Goal: Task Accomplishment & Management: Manage account settings

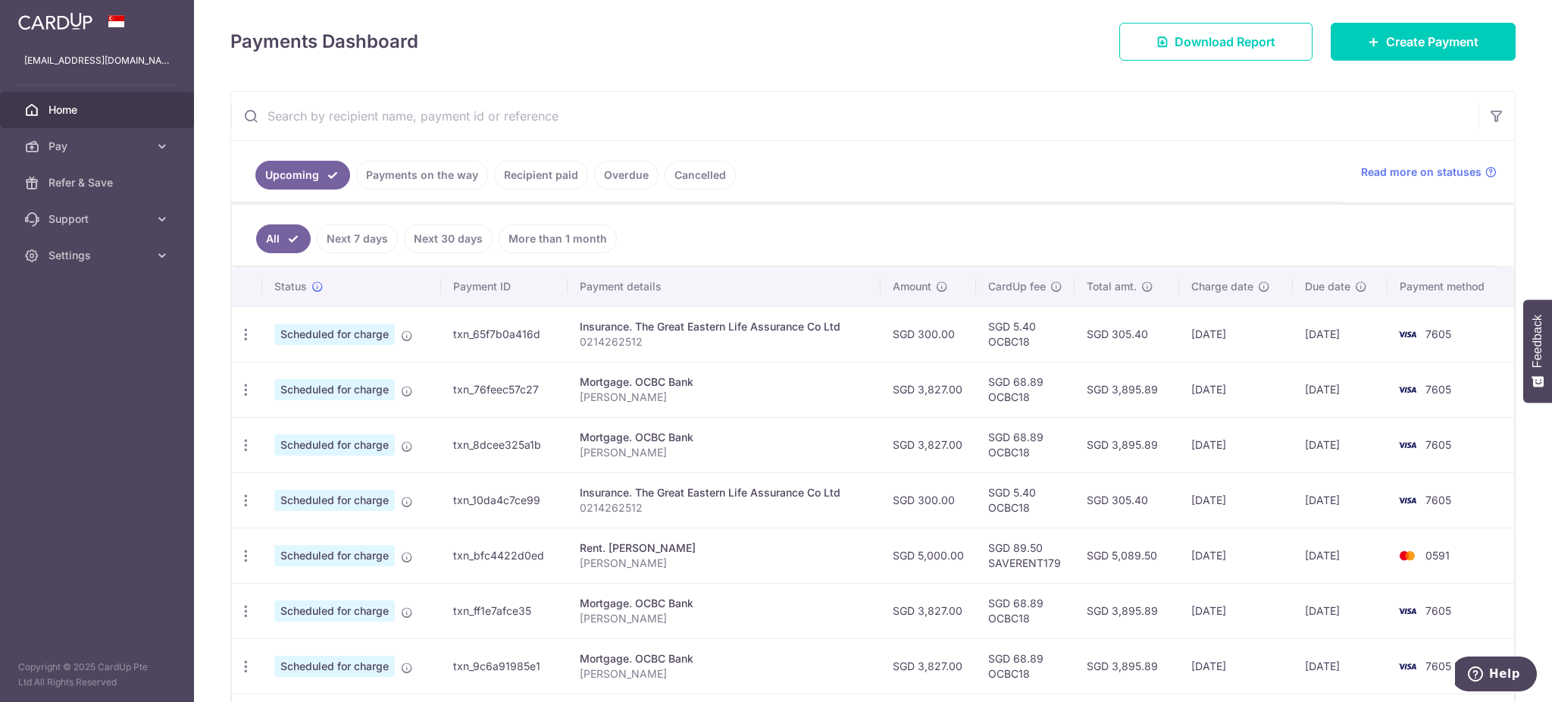
scroll to position [303, 0]
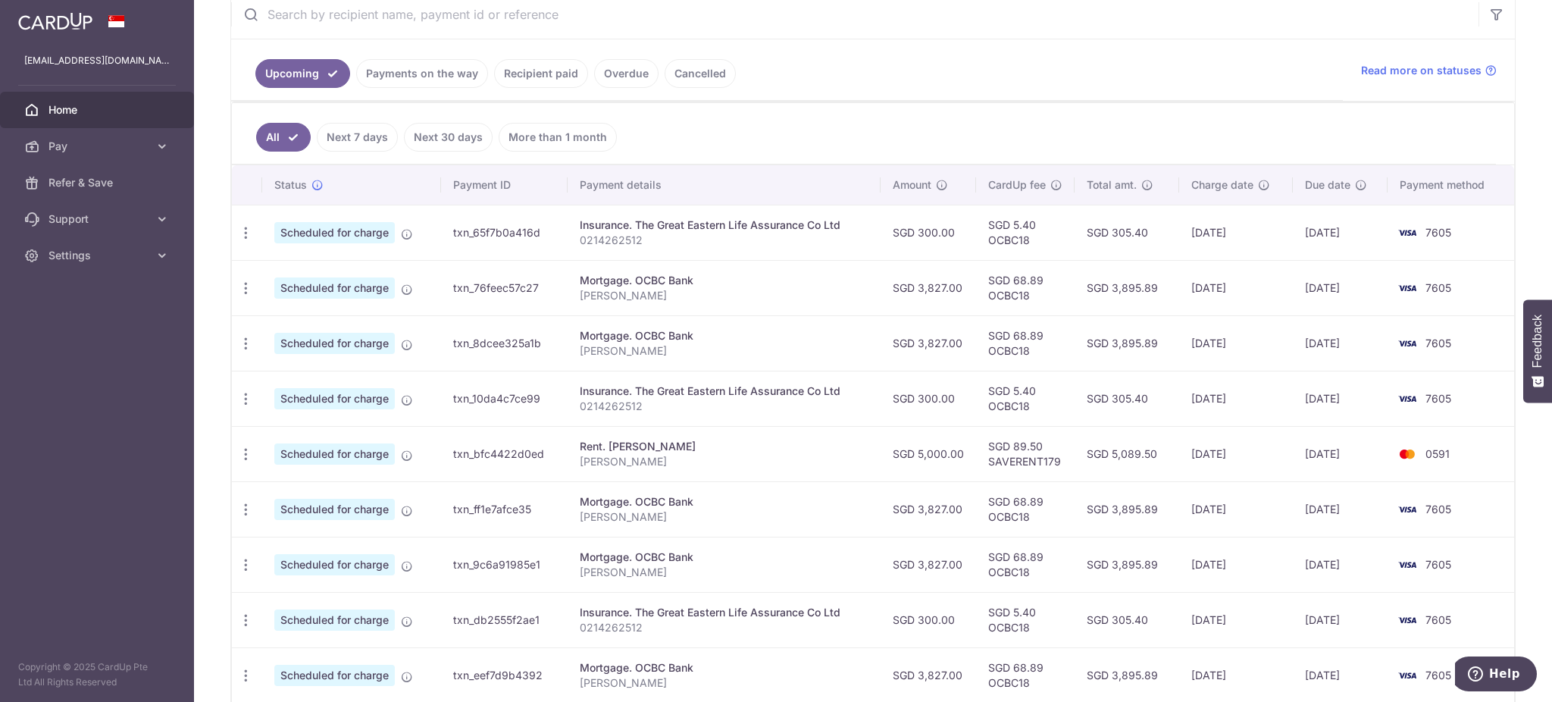
drag, startPoint x: 534, startPoint y: 454, endPoint x: 1127, endPoint y: 449, distance: 593.3
click at [1127, 449] on tr "Update payment Cancel payment Scheduled for charge txn_bfc4422d0ed Rent. Wong S…" at bounding box center [873, 453] width 1282 height 55
click at [1084, 465] on td "SGD 5,089.50" at bounding box center [1126, 453] width 105 height 55
click at [236, 455] on div "Update payment Cancel payment" at bounding box center [246, 454] width 28 height 28
click at [245, 458] on icon "button" at bounding box center [246, 454] width 16 height 16
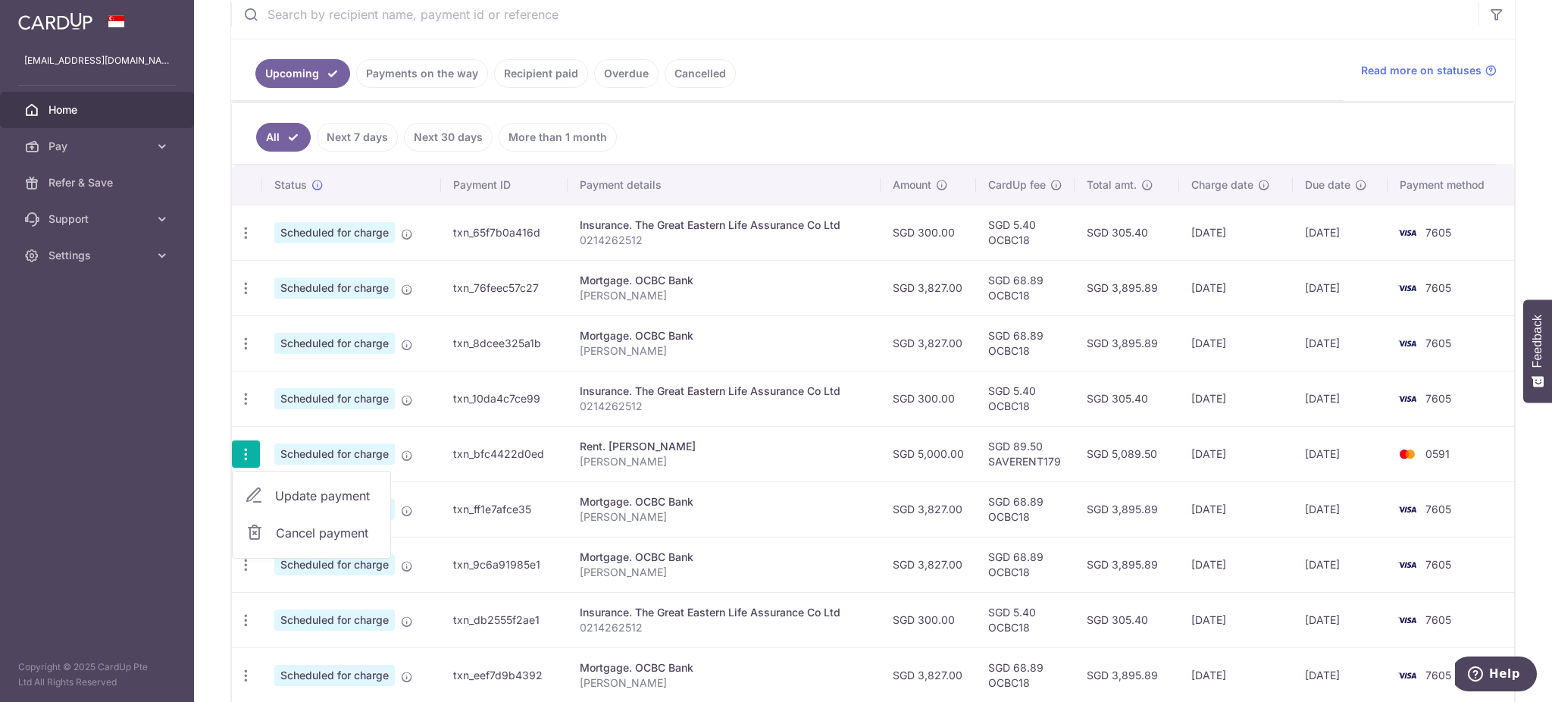
click at [300, 501] on span "Update payment" at bounding box center [326, 495] width 103 height 18
radio input "true"
type input "5,000.00"
type input "[DATE]"
type input "[PERSON_NAME]"
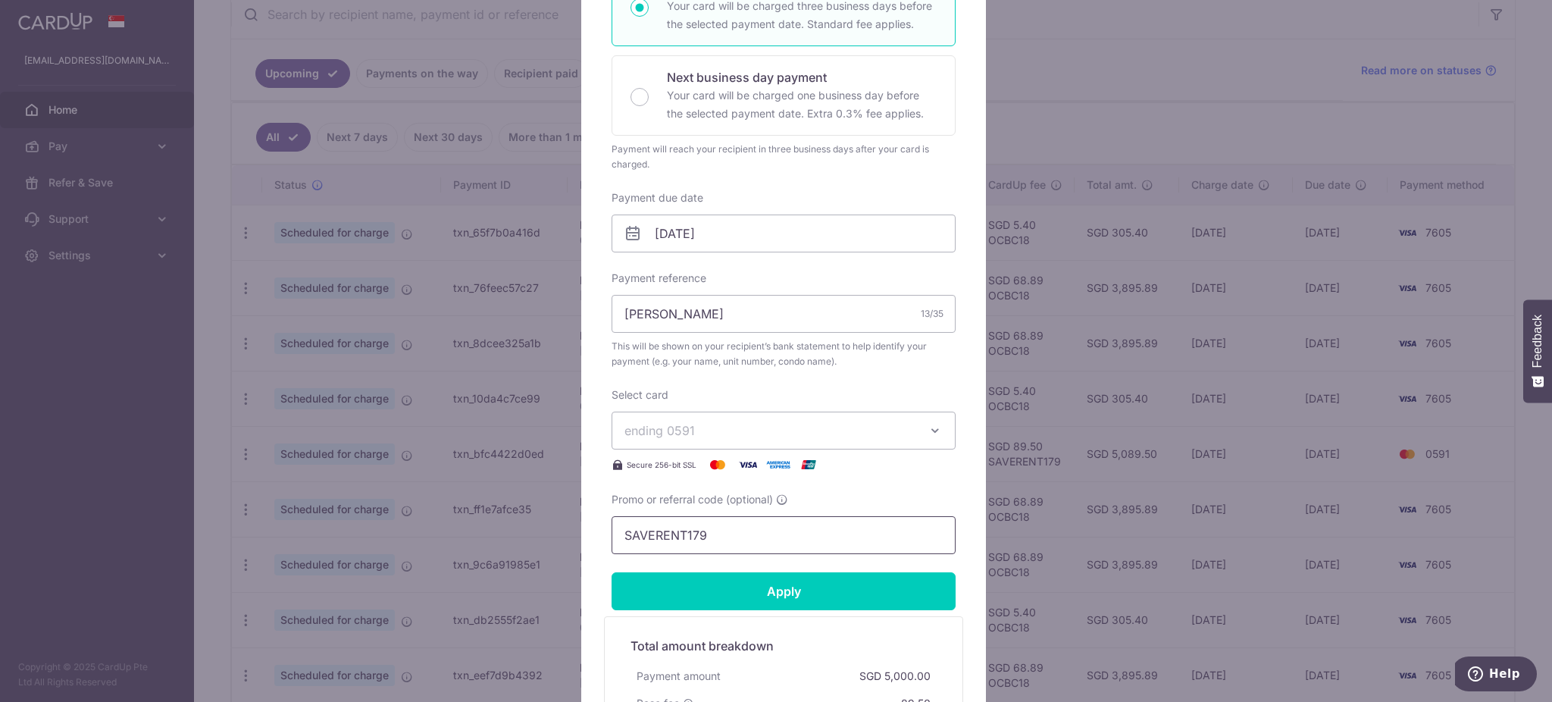
click at [674, 546] on input "SAVERENT179" at bounding box center [783, 535] width 344 height 38
type input "OCBC18"
click at [724, 587] on input "Apply" at bounding box center [783, 591] width 344 height 38
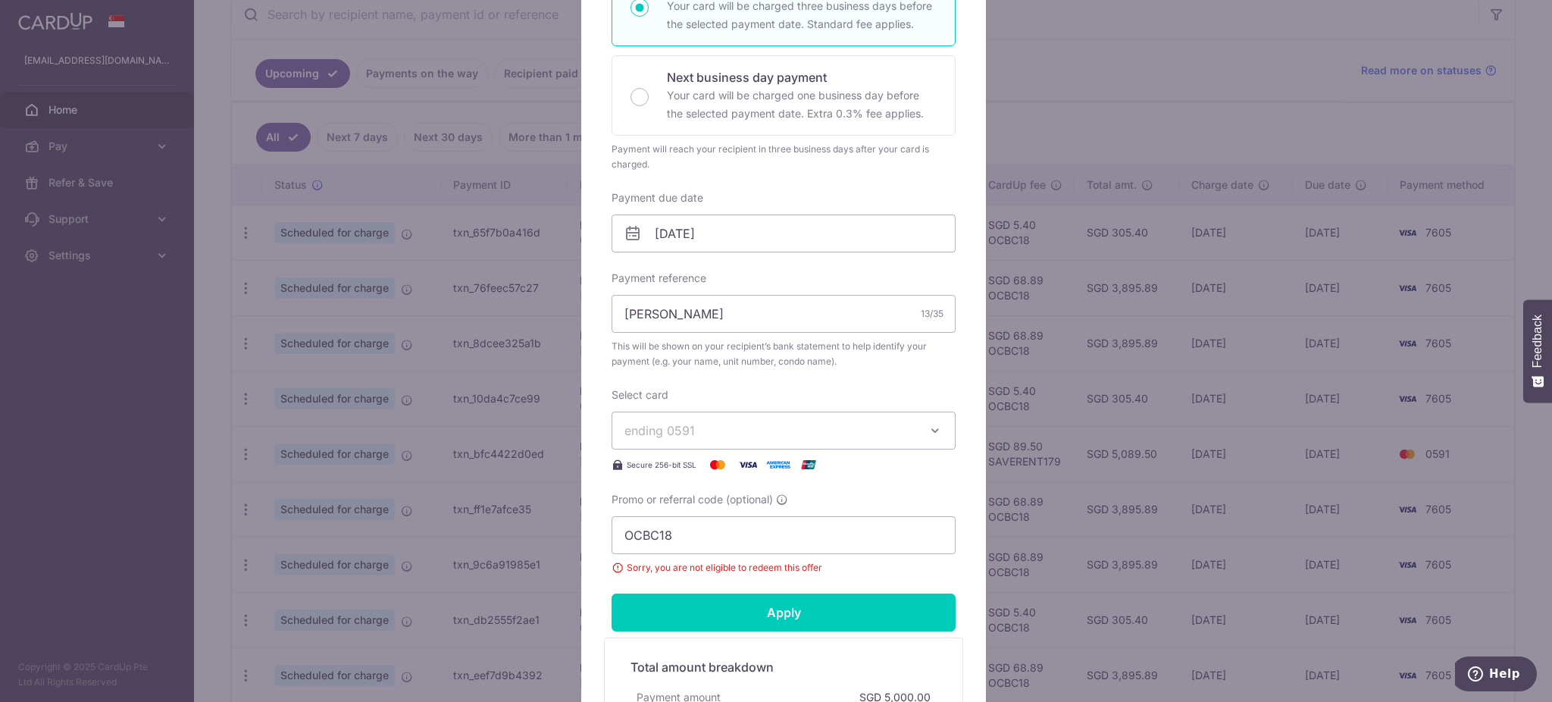
click at [1075, 268] on div "Edit payment By clicking apply, you will make changes to all payments to Wong S…" at bounding box center [776, 351] width 1552 height 702
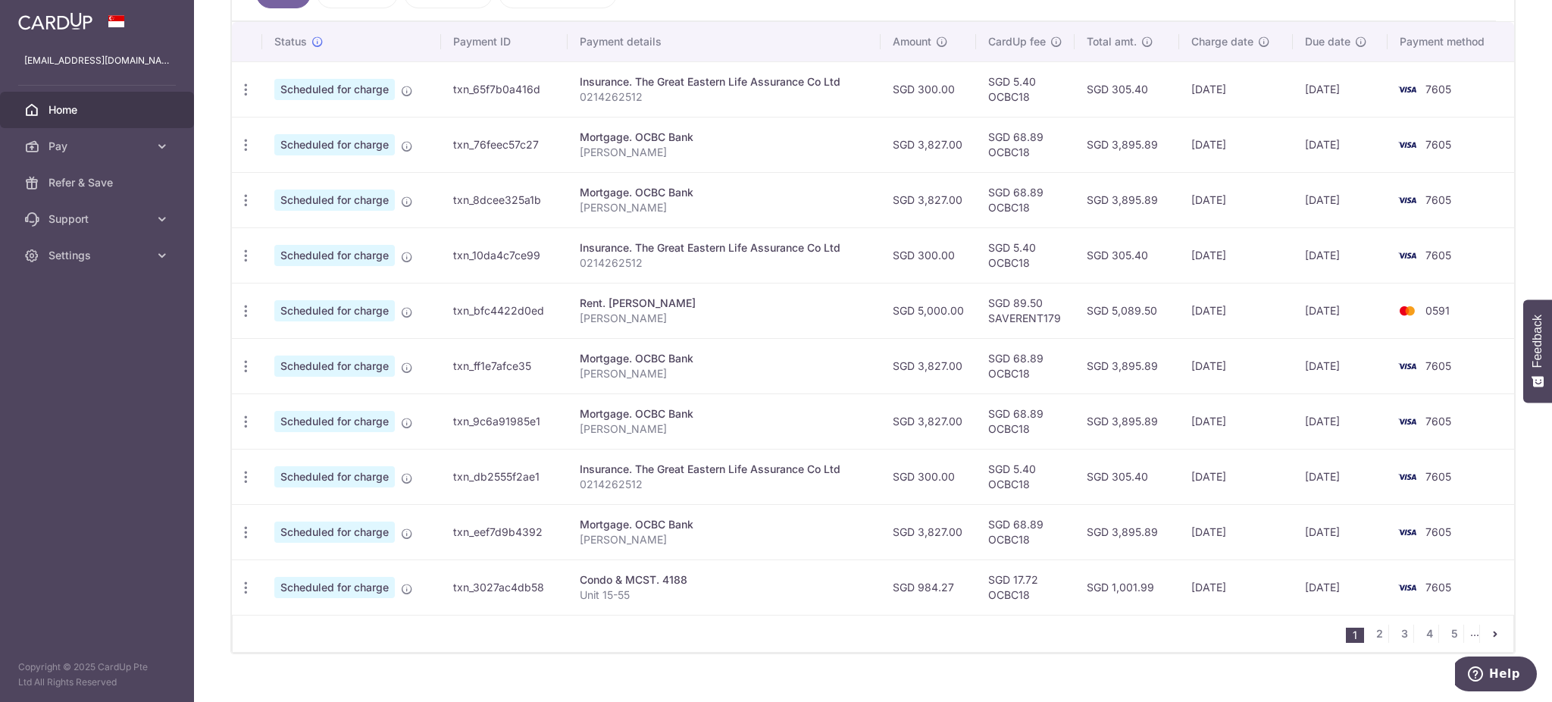
scroll to position [470, 0]
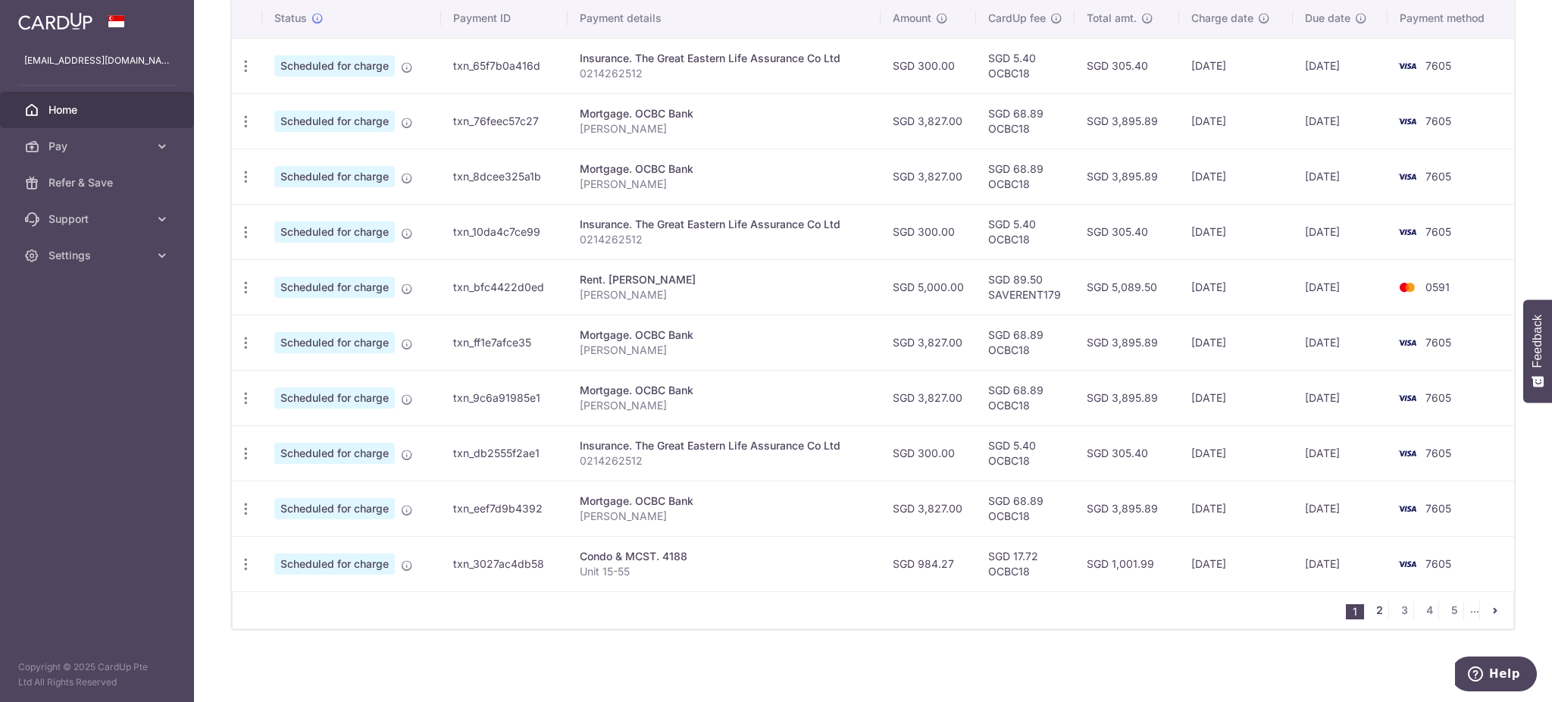
click at [1370, 614] on link "2" at bounding box center [1379, 610] width 18 height 18
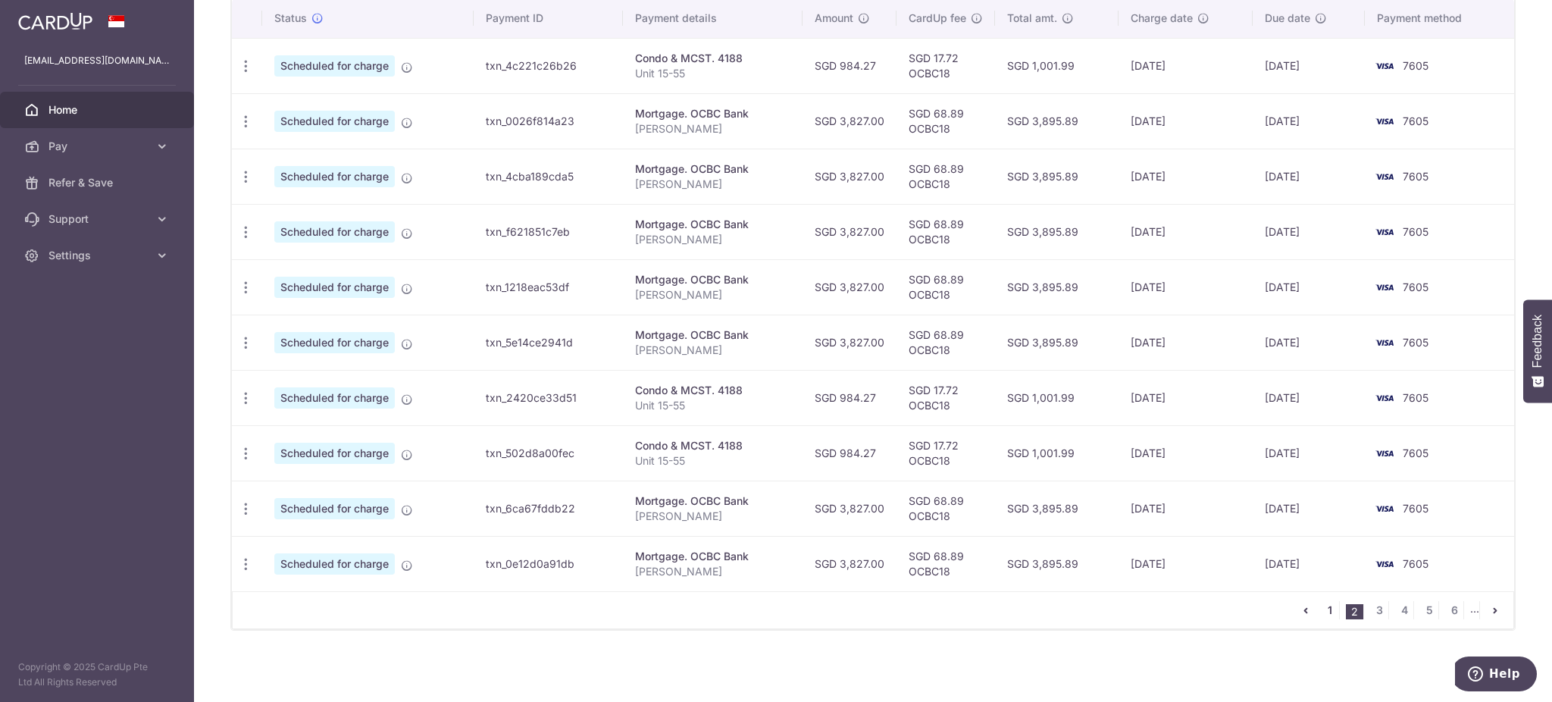
click at [1321, 614] on link "1" at bounding box center [1330, 610] width 18 height 18
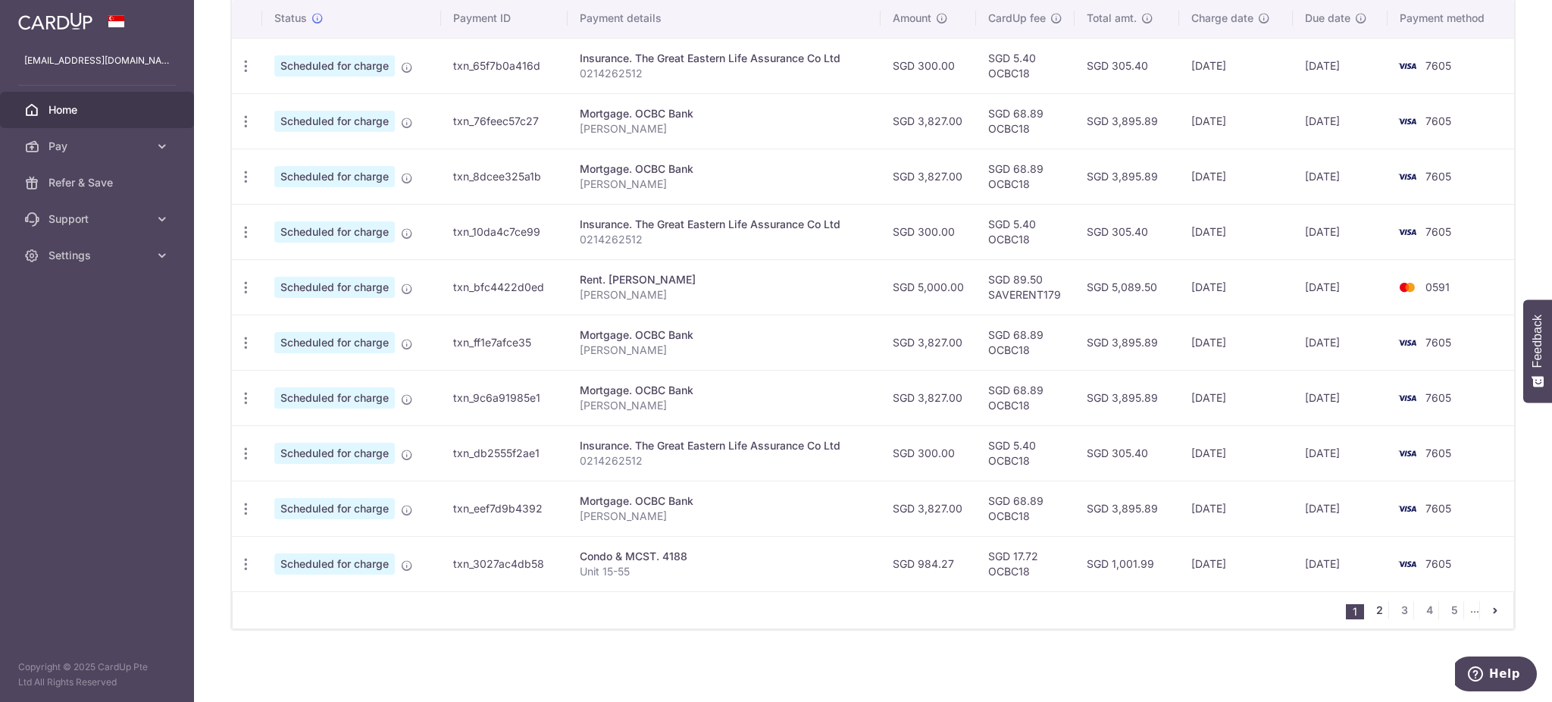
click at [1370, 612] on link "2" at bounding box center [1379, 610] width 18 height 18
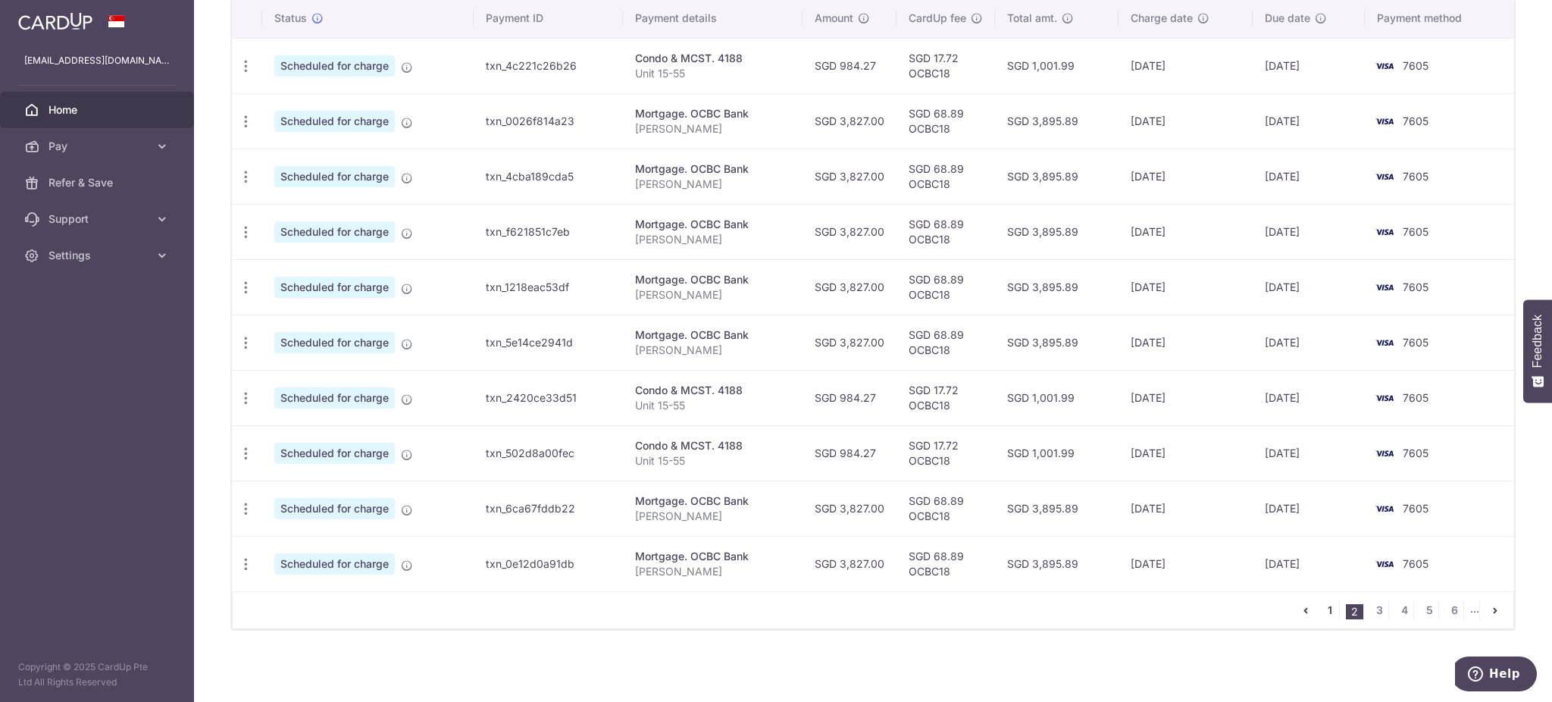
click at [1321, 617] on link "1" at bounding box center [1330, 610] width 18 height 18
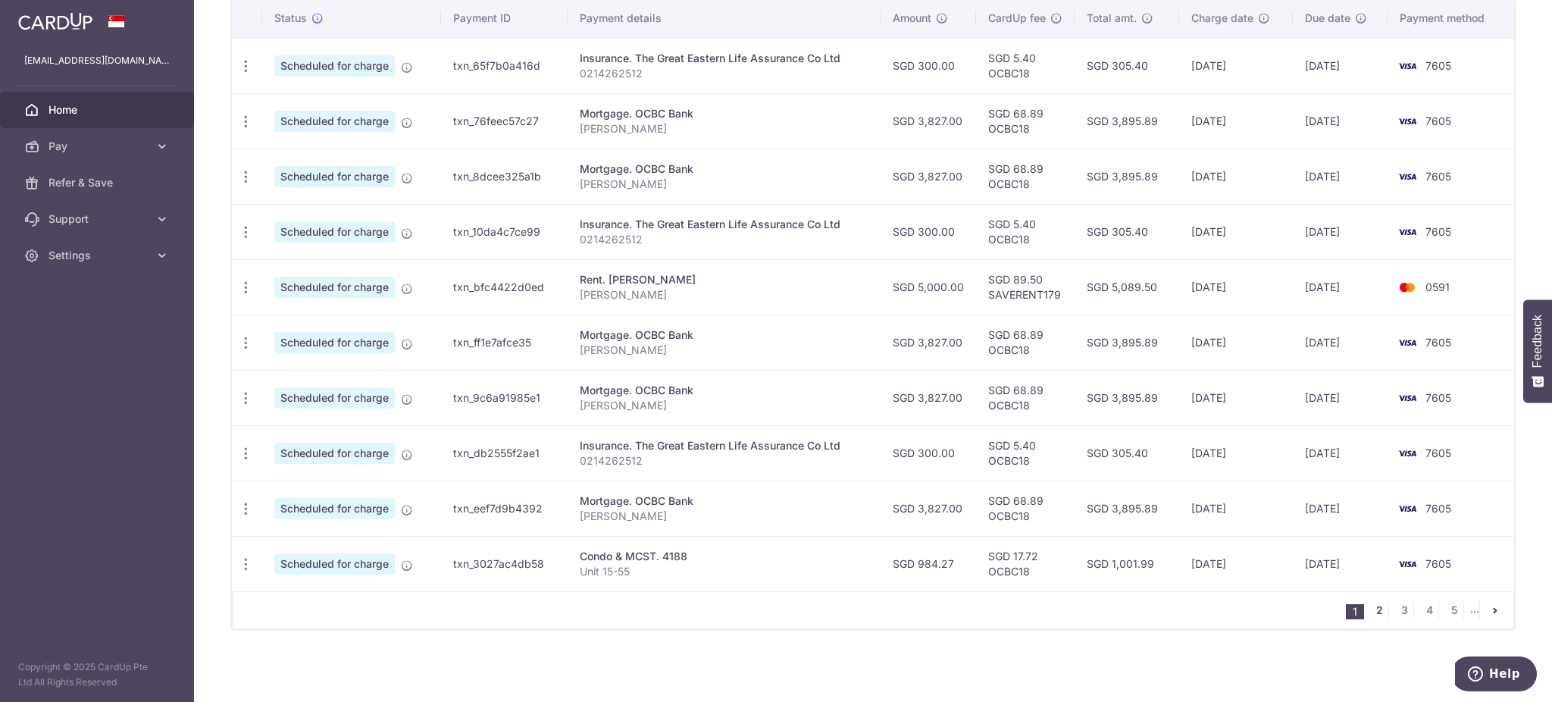
click at [1370, 608] on link "2" at bounding box center [1379, 610] width 18 height 18
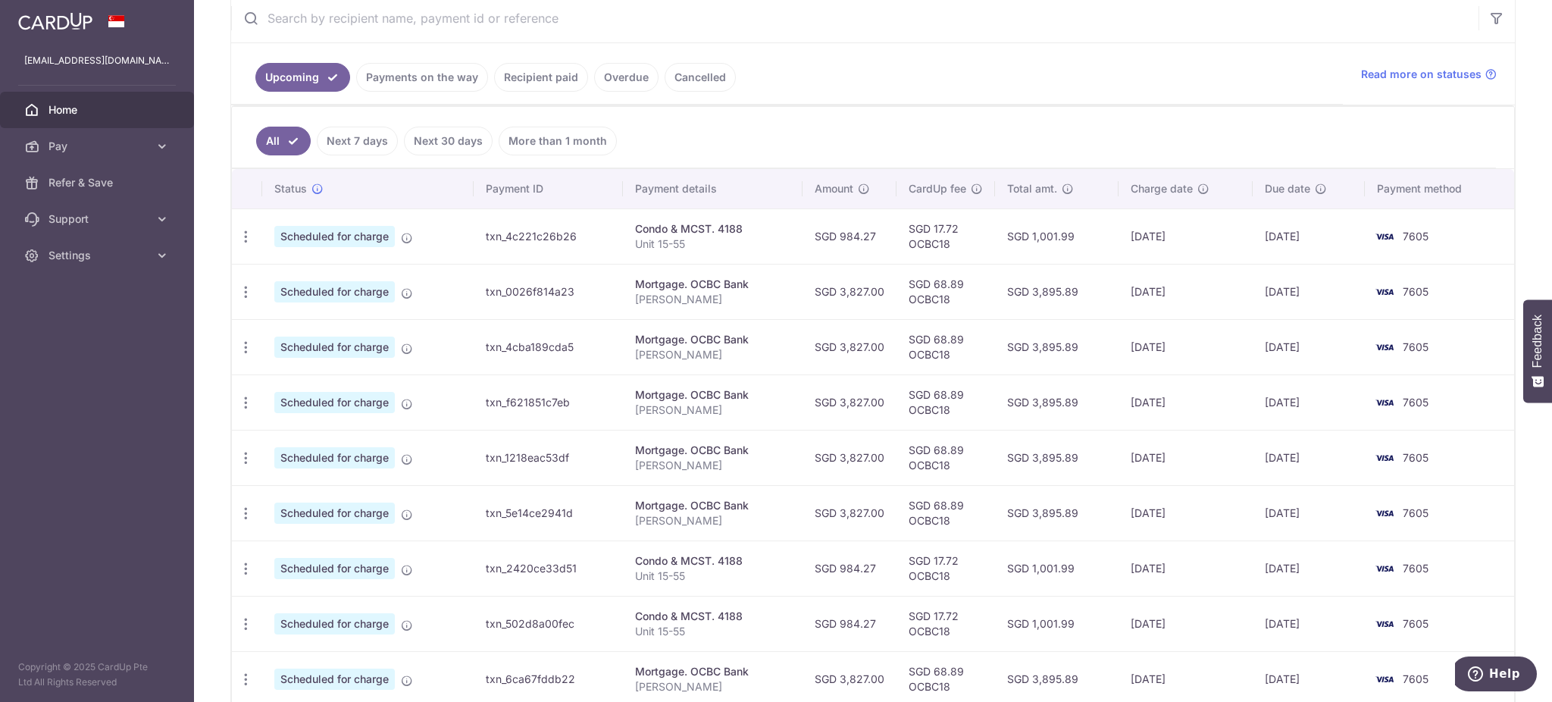
scroll to position [303, 0]
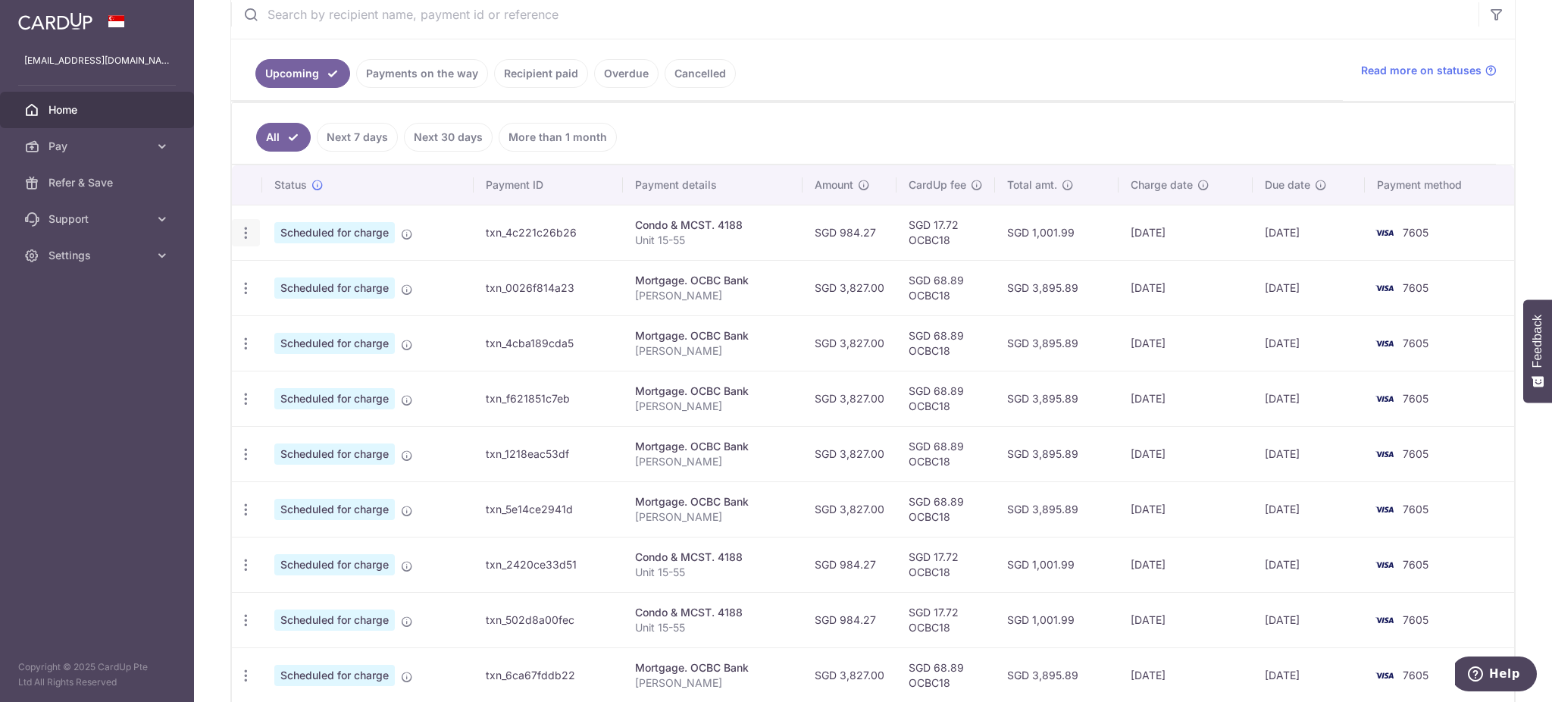
click at [244, 232] on icon "button" at bounding box center [246, 233] width 16 height 16
click at [297, 310] on span "Cancel payment" at bounding box center [327, 311] width 102 height 18
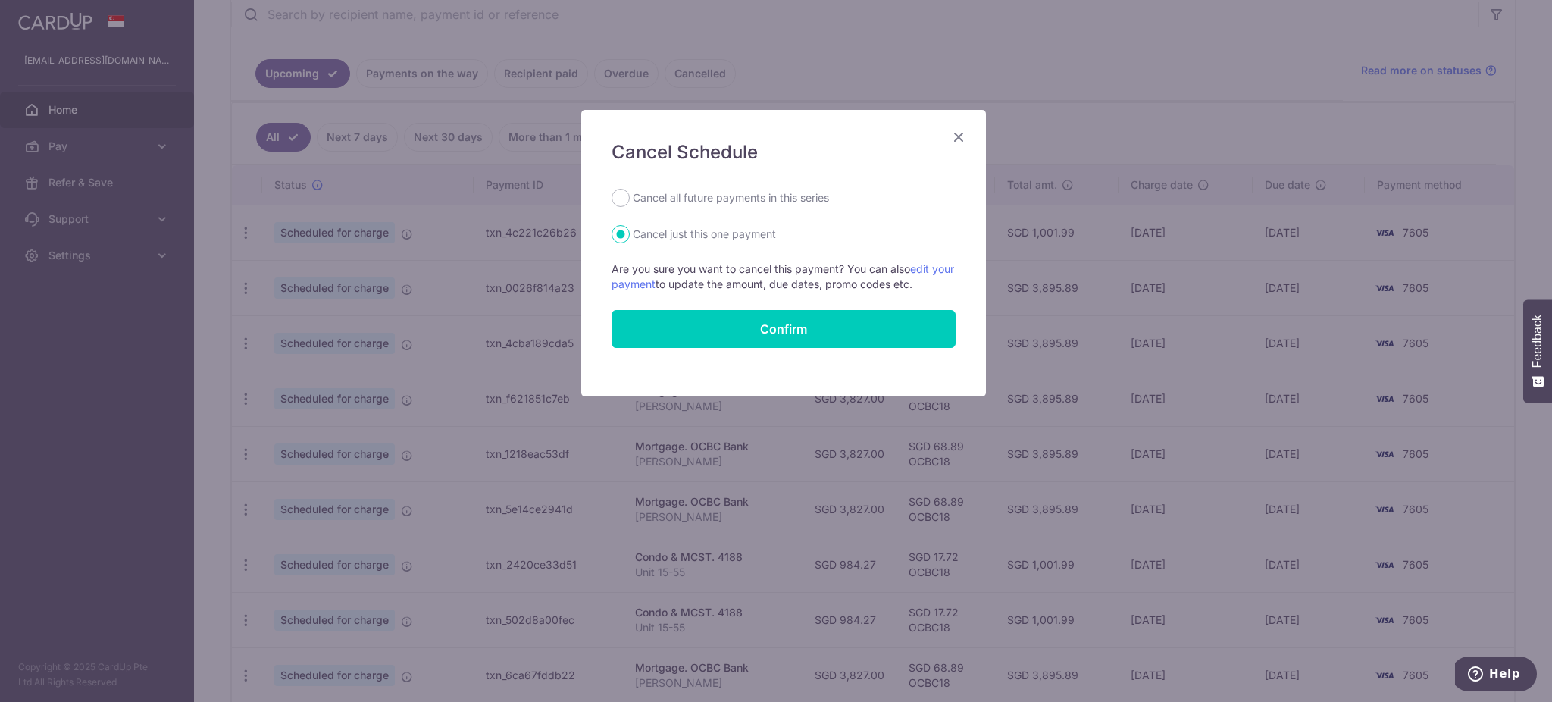
click at [699, 205] on label "Cancel all future payments in this series" at bounding box center [731, 198] width 196 height 18
click at [630, 205] on input "Cancel all future payments in this series" at bounding box center [620, 198] width 18 height 18
radio input "true"
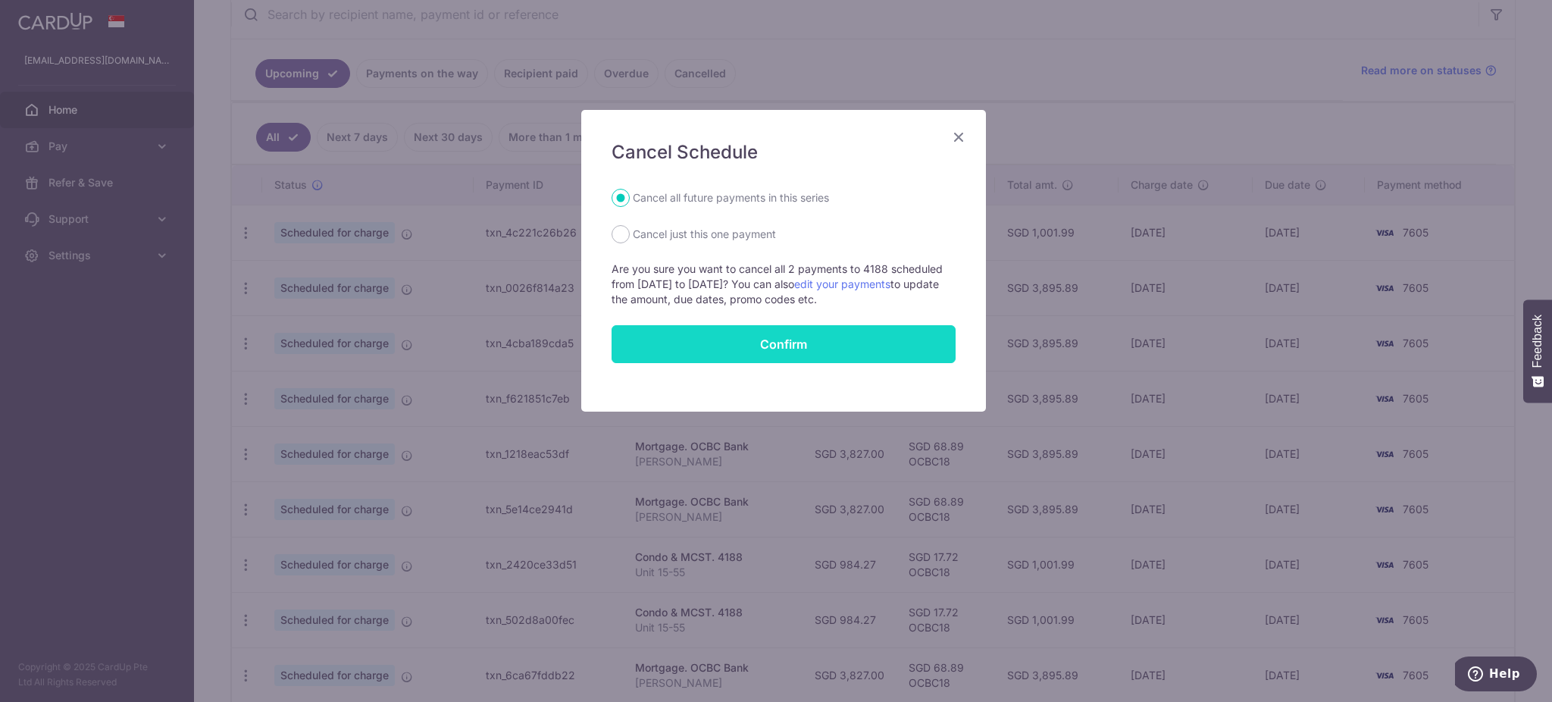
click at [738, 348] on button "Confirm" at bounding box center [783, 344] width 344 height 38
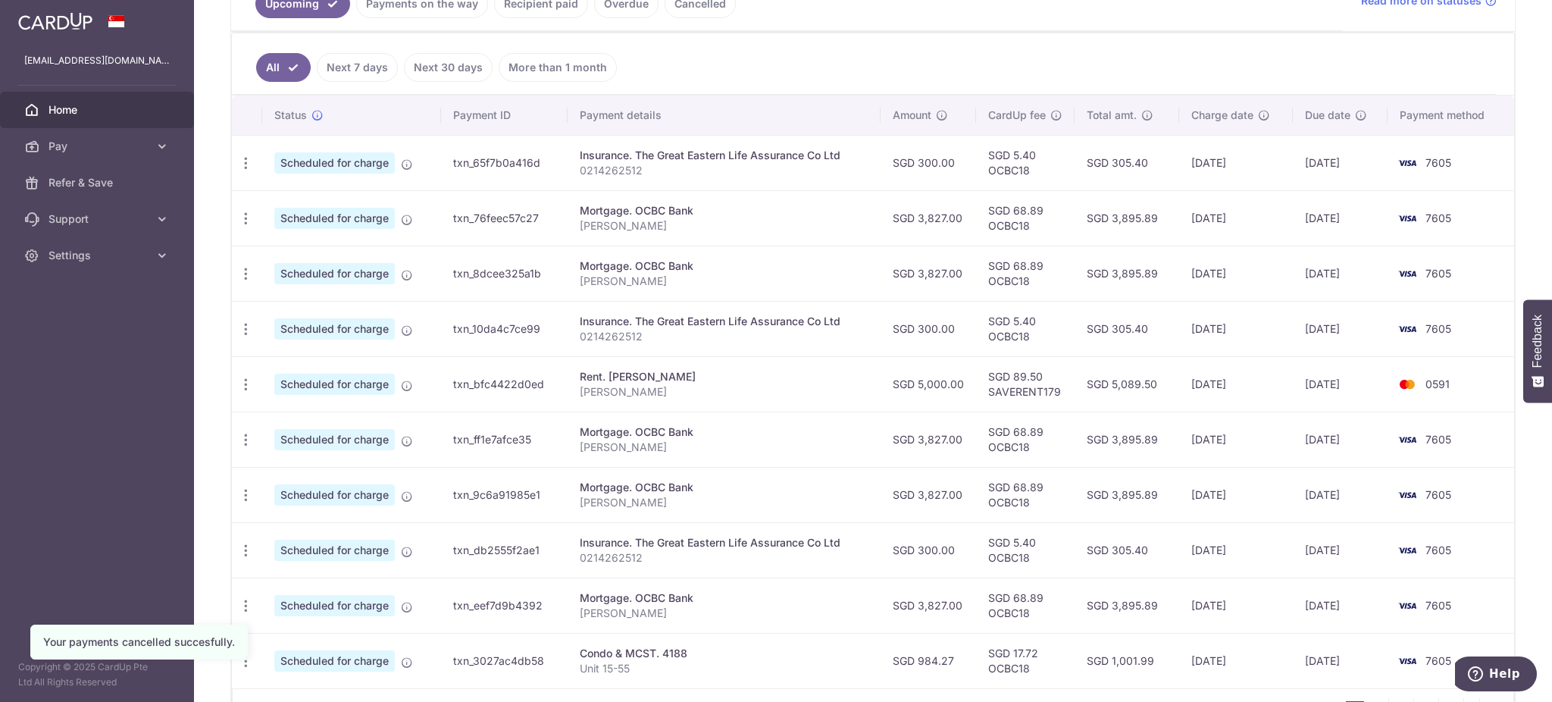
scroll to position [404, 0]
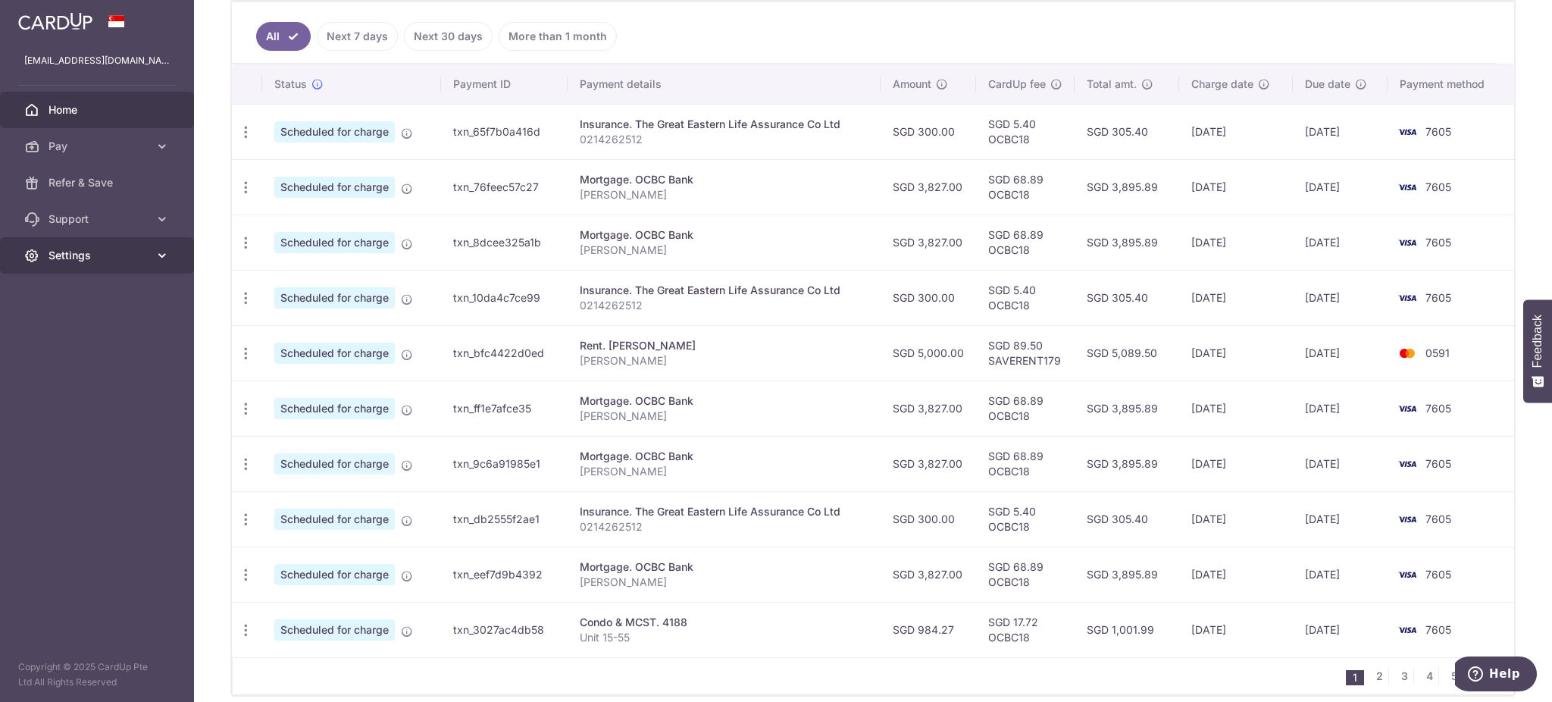
click at [105, 264] on link "Settings" at bounding box center [97, 255] width 194 height 36
click at [81, 332] on span "Logout" at bounding box center [98, 328] width 100 height 15
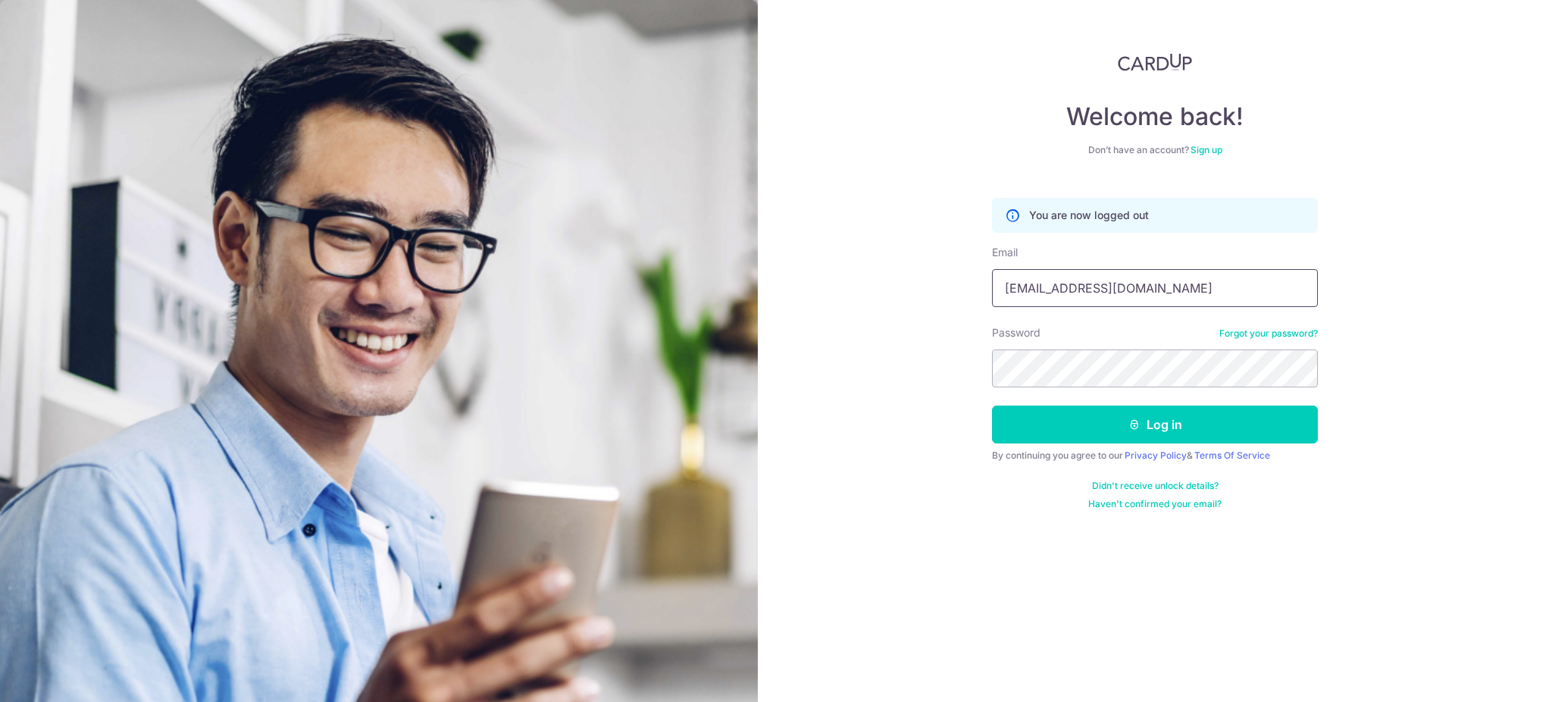
click at [1039, 298] on input "[EMAIL_ADDRESS][DOMAIN_NAME]" at bounding box center [1155, 288] width 326 height 38
drag, startPoint x: 1060, startPoint y: 289, endPoint x: 984, endPoint y: 296, distance: 76.0
click at [984, 296] on div "Welcome back! Don’t have an account? Sign up You are now logged out Email lee10…" at bounding box center [1155, 351] width 794 height 702
type input "leebeelim1979@gmail.com"
click at [1109, 424] on button "Log in" at bounding box center [1155, 424] width 326 height 38
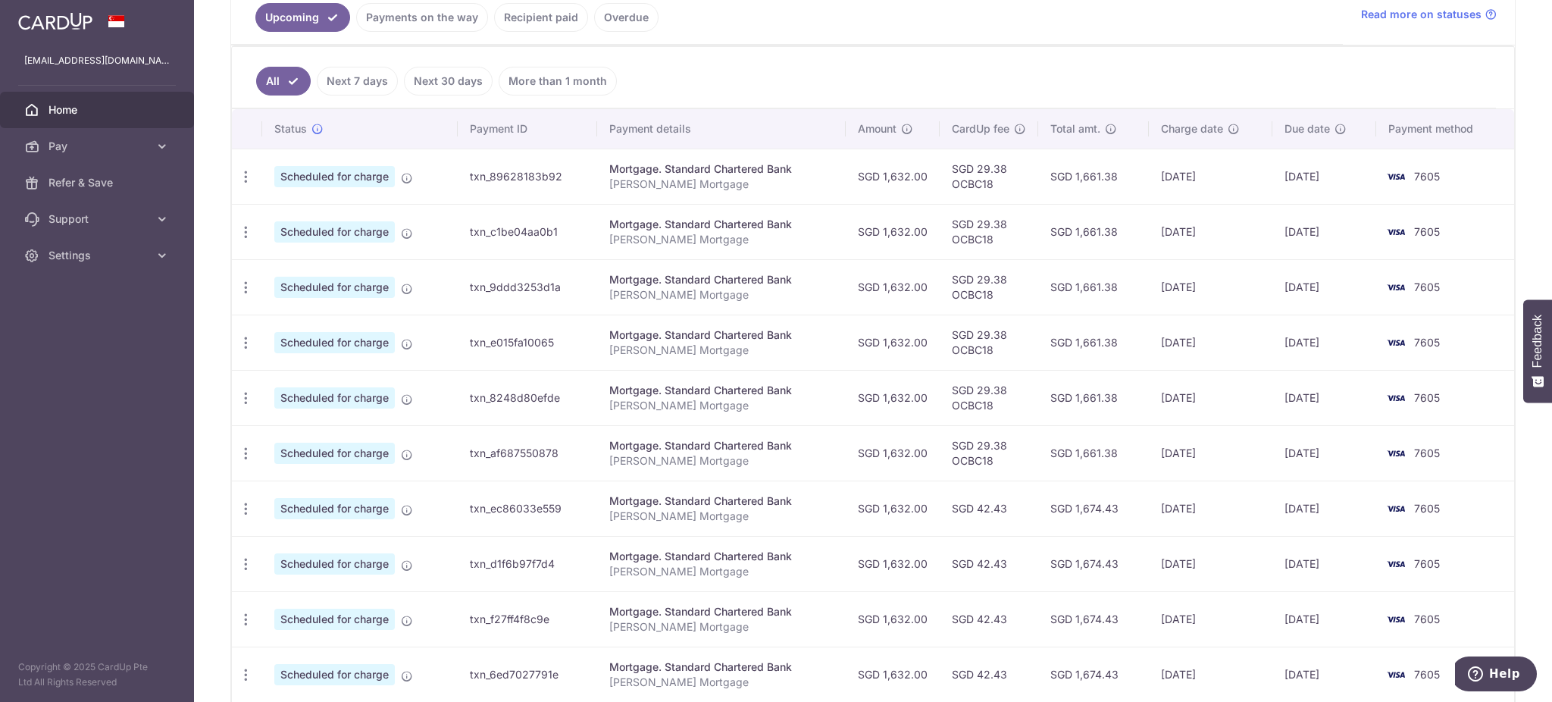
scroll to position [404, 0]
